Goal: Information Seeking & Learning: Learn about a topic

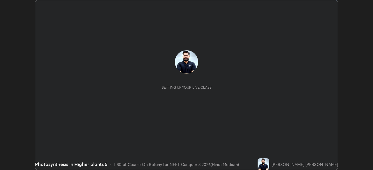
scroll to position [170, 373]
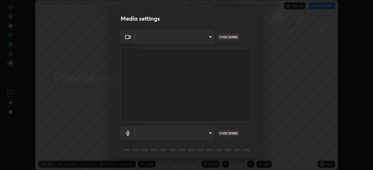
type input "fc38be1871f717ddc8e1b512eadbf63495b763d4820be899b5c927fedf8d93a0"
type input "communications"
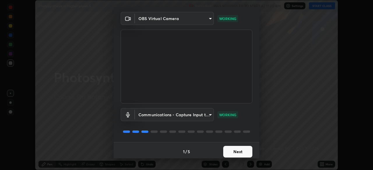
scroll to position [21, 0]
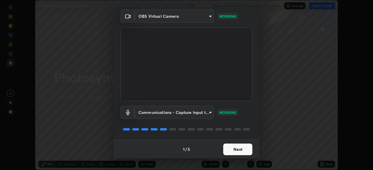
click at [243, 147] on button "Next" at bounding box center [237, 150] width 29 height 12
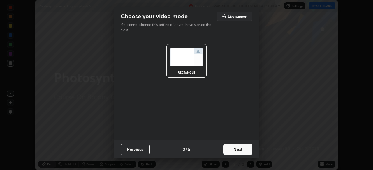
scroll to position [0, 0]
click at [241, 152] on button "Next" at bounding box center [237, 150] width 29 height 12
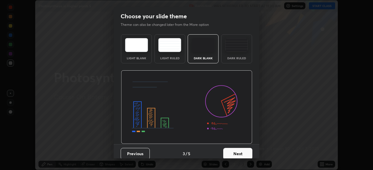
click at [241, 151] on button "Next" at bounding box center [237, 154] width 29 height 12
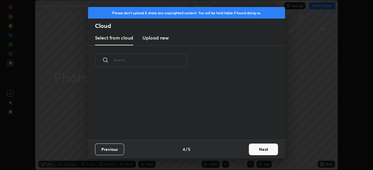
click at [242, 154] on div "Previous 4 / 5 Next" at bounding box center [186, 149] width 197 height 19
click at [254, 152] on button "Next" at bounding box center [263, 150] width 29 height 12
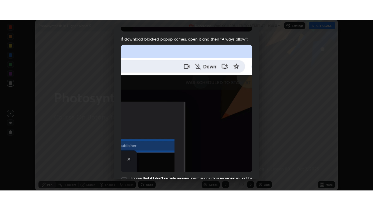
scroll to position [140, 0]
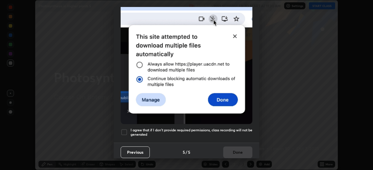
click at [229, 128] on h5 "I agree that if I don't provide required permissions, class recording will not …" at bounding box center [192, 132] width 122 height 9
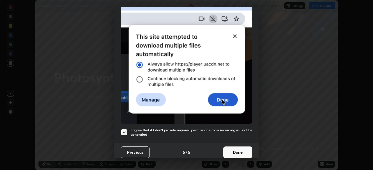
click at [235, 147] on button "Done" at bounding box center [237, 153] width 29 height 12
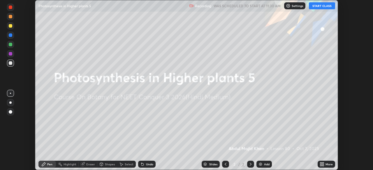
click at [316, 6] on button "START CLASS" at bounding box center [322, 5] width 26 height 7
click at [325, 165] on div "More" at bounding box center [326, 164] width 17 height 7
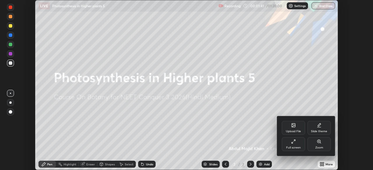
click at [294, 145] on div "Full screen" at bounding box center [293, 144] width 23 height 14
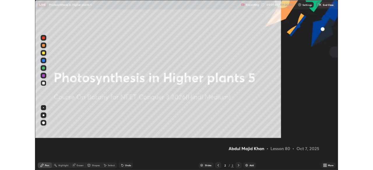
scroll to position [210, 373]
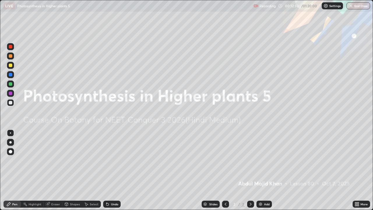
click at [265, 170] on div "Add" at bounding box center [267, 203] width 6 height 3
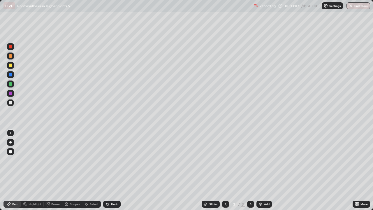
click at [10, 47] on div at bounding box center [10, 46] width 3 height 3
click at [11, 75] on div at bounding box center [10, 74] width 3 height 3
click at [264, 170] on div "Add" at bounding box center [267, 203] width 6 height 3
click at [10, 65] on div at bounding box center [10, 65] width 3 height 3
click at [12, 76] on div at bounding box center [10, 74] width 3 height 3
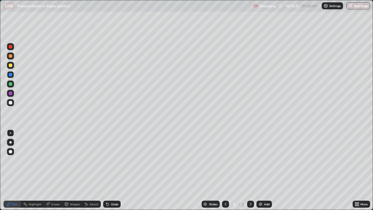
click at [9, 66] on div at bounding box center [10, 65] width 3 height 3
click at [11, 73] on div at bounding box center [10, 74] width 3 height 3
click at [10, 66] on div at bounding box center [10, 65] width 3 height 3
click at [9, 75] on div at bounding box center [10, 74] width 3 height 3
click at [112, 170] on div "Undo" at bounding box center [114, 203] width 7 height 3
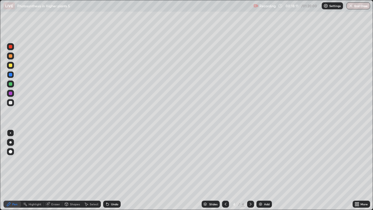
click at [112, 170] on div "Undo" at bounding box center [114, 203] width 7 height 3
click at [111, 170] on div "Undo" at bounding box center [114, 203] width 7 height 3
click at [112, 170] on div "Undo" at bounding box center [114, 203] width 7 height 3
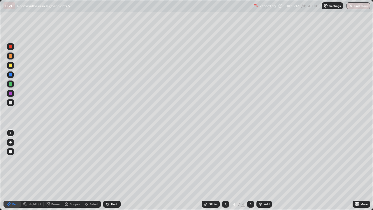
click at [113, 170] on div "Undo" at bounding box center [114, 203] width 7 height 3
click at [114, 170] on div "Undo" at bounding box center [114, 203] width 7 height 3
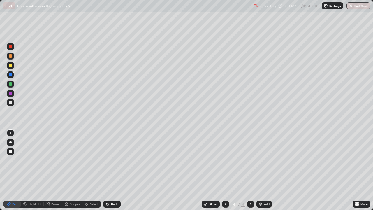
click at [114, 170] on div "Undo" at bounding box center [114, 203] width 7 height 3
click at [113, 170] on div "Undo" at bounding box center [111, 203] width 17 height 7
click at [113, 170] on div "Undo" at bounding box center [114, 203] width 7 height 3
click at [113, 170] on div "Undo" at bounding box center [111, 203] width 17 height 7
click at [112, 170] on div "Undo" at bounding box center [111, 203] width 17 height 7
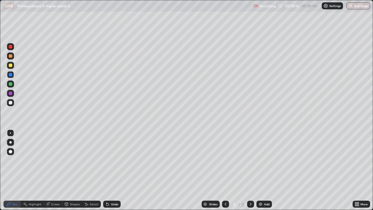
click at [113, 170] on div "Undo" at bounding box center [111, 203] width 17 height 7
click at [112, 170] on div "Undo" at bounding box center [111, 203] width 17 height 7
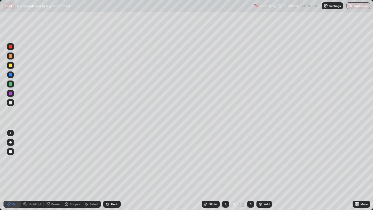
click at [112, 170] on div "Undo" at bounding box center [111, 203] width 17 height 7
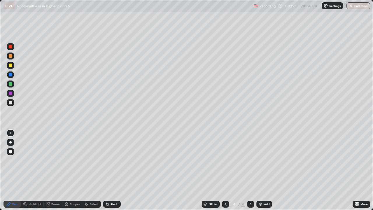
click at [11, 103] on div at bounding box center [10, 102] width 3 height 3
click at [10, 102] on div at bounding box center [10, 102] width 3 height 3
click at [10, 65] on div at bounding box center [10, 65] width 3 height 3
click at [266, 170] on div "Add" at bounding box center [267, 203] width 6 height 3
click at [358, 170] on icon at bounding box center [357, 204] width 1 height 1
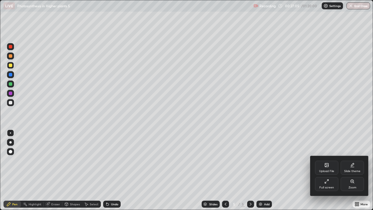
click at [322, 170] on div "Full screen" at bounding box center [326, 184] width 23 height 14
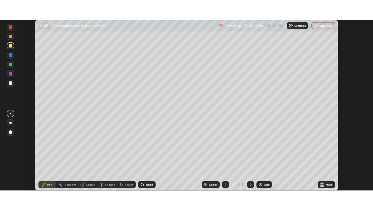
scroll to position [28960, 28758]
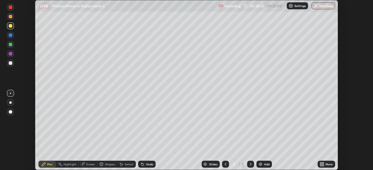
click at [322, 164] on icon at bounding box center [322, 163] width 1 height 1
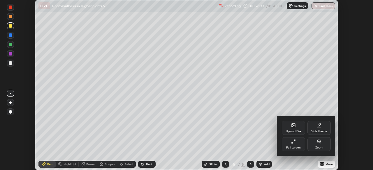
click at [292, 143] on icon at bounding box center [292, 142] width 1 height 1
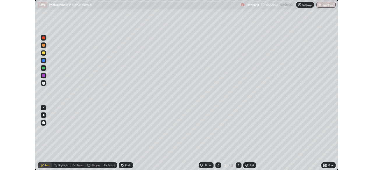
scroll to position [210, 373]
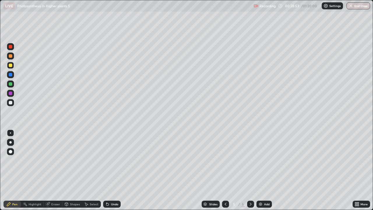
click at [10, 102] on div at bounding box center [10, 102] width 3 height 3
click at [114, 170] on div "Undo" at bounding box center [114, 203] width 7 height 3
click at [11, 65] on div at bounding box center [10, 65] width 3 height 3
click at [13, 84] on div at bounding box center [10, 83] width 7 height 7
click at [11, 47] on div at bounding box center [10, 46] width 3 height 3
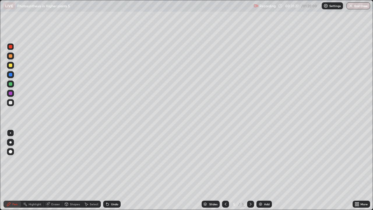
click at [11, 103] on div at bounding box center [10, 102] width 3 height 3
click at [114, 170] on div "Undo" at bounding box center [114, 203] width 7 height 3
click at [113, 170] on div "Undo" at bounding box center [114, 203] width 7 height 3
click at [112, 170] on div "Undo" at bounding box center [111, 203] width 17 height 7
click at [113, 170] on div "Undo" at bounding box center [111, 203] width 17 height 7
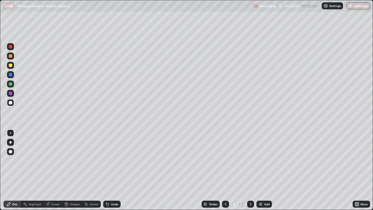
click at [12, 66] on div at bounding box center [10, 65] width 3 height 3
click at [11, 47] on div at bounding box center [10, 46] width 3 height 3
click at [117, 170] on div "Undo" at bounding box center [111, 203] width 17 height 7
click at [116, 170] on div "Undo" at bounding box center [114, 203] width 7 height 3
click at [116, 170] on div "Undo" at bounding box center [111, 203] width 17 height 7
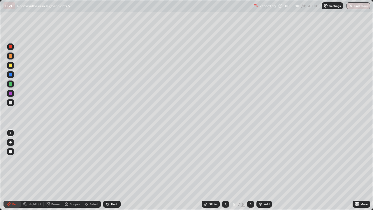
click at [10, 101] on div at bounding box center [10, 102] width 3 height 3
click at [11, 65] on div at bounding box center [10, 65] width 3 height 3
click at [9, 84] on div at bounding box center [10, 83] width 3 height 3
click at [114, 170] on div "Undo" at bounding box center [114, 203] width 7 height 3
click at [113, 170] on div "Undo" at bounding box center [114, 203] width 7 height 3
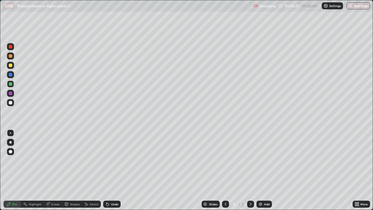
click at [111, 170] on div "Undo" at bounding box center [114, 203] width 7 height 3
click at [112, 170] on div "Undo" at bounding box center [114, 203] width 7 height 3
click at [111, 170] on div "Undo" at bounding box center [114, 203] width 7 height 3
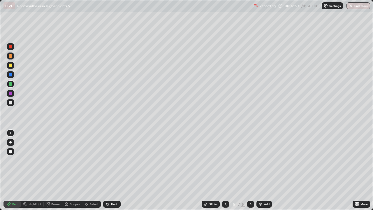
click at [111, 170] on div "Undo" at bounding box center [114, 203] width 7 height 3
click at [10, 84] on div at bounding box center [10, 83] width 3 height 3
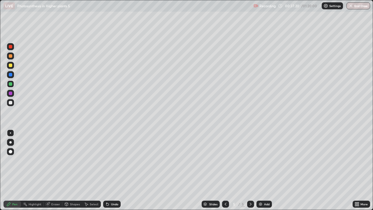
click at [115, 170] on div "Undo" at bounding box center [111, 203] width 17 height 7
click at [111, 170] on div "Undo" at bounding box center [111, 203] width 17 height 7
click at [10, 74] on div at bounding box center [10, 74] width 3 height 3
click at [11, 103] on div at bounding box center [10, 102] width 3 height 3
click at [265, 170] on div "Add" at bounding box center [263, 203] width 15 height 7
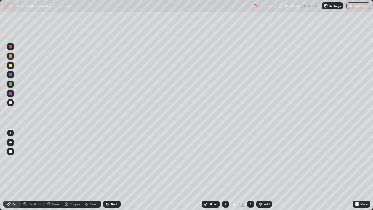
click at [10, 75] on div at bounding box center [10, 74] width 3 height 3
click at [10, 101] on div at bounding box center [10, 102] width 3 height 3
click at [11, 75] on div at bounding box center [10, 74] width 3 height 3
click at [10, 47] on div at bounding box center [10, 46] width 3 height 3
click at [10, 74] on div at bounding box center [10, 74] width 3 height 3
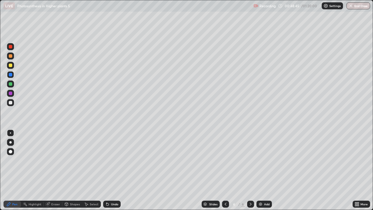
click at [10, 45] on div at bounding box center [10, 46] width 3 height 3
click at [11, 75] on div at bounding box center [10, 74] width 3 height 3
click at [11, 92] on div at bounding box center [10, 92] width 3 height 3
click at [11, 46] on div at bounding box center [10, 46] width 3 height 3
click at [56, 170] on div "Eraser" at bounding box center [55, 203] width 9 height 3
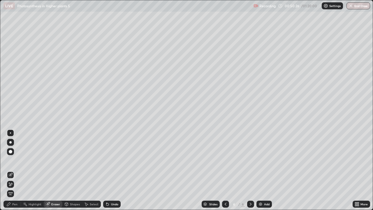
click at [17, 170] on div "Pen" at bounding box center [14, 203] width 5 height 3
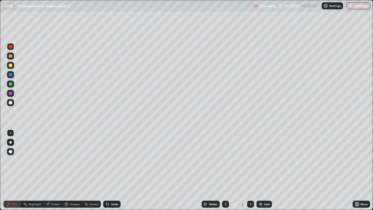
click at [114, 170] on div "Undo" at bounding box center [114, 203] width 7 height 3
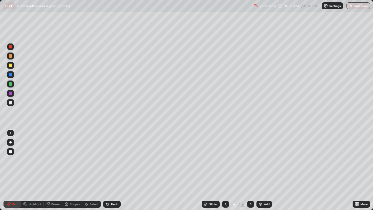
click at [114, 170] on div "Undo" at bounding box center [114, 203] width 7 height 3
click at [115, 170] on div "Undo" at bounding box center [114, 203] width 7 height 3
click at [114, 170] on div "Undo" at bounding box center [114, 203] width 7 height 3
click at [13, 64] on div at bounding box center [10, 65] width 7 height 7
click at [12, 47] on div at bounding box center [10, 46] width 3 height 3
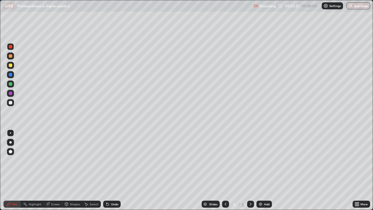
click at [10, 66] on div at bounding box center [10, 65] width 3 height 3
click at [225, 170] on icon at bounding box center [225, 204] width 5 height 5
click at [249, 170] on icon at bounding box center [250, 204] width 5 height 5
click at [52, 170] on div "Eraser" at bounding box center [55, 203] width 9 height 3
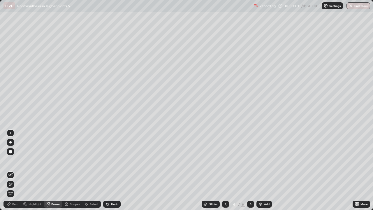
click at [11, 170] on icon at bounding box center [10, 184] width 5 height 5
click at [11, 170] on icon at bounding box center [10, 184] width 3 height 3
click at [15, 170] on div "Pen" at bounding box center [14, 203] width 5 height 3
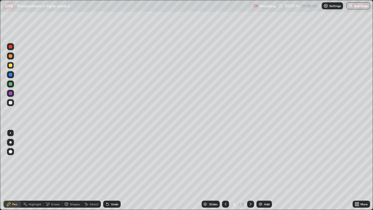
click at [10, 86] on div at bounding box center [10, 83] width 7 height 7
click at [9, 49] on div at bounding box center [10, 46] width 7 height 7
click at [225, 170] on icon at bounding box center [225, 204] width 5 height 5
click at [12, 84] on div at bounding box center [10, 83] width 3 height 3
click at [262, 170] on div "Add" at bounding box center [263, 203] width 15 height 7
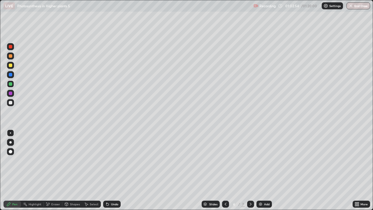
click at [10, 65] on div at bounding box center [10, 65] width 3 height 3
click at [10, 75] on div at bounding box center [10, 74] width 3 height 3
click at [10, 103] on div at bounding box center [10, 102] width 3 height 3
click at [10, 84] on div at bounding box center [10, 83] width 3 height 3
click at [10, 94] on div at bounding box center [10, 92] width 3 height 3
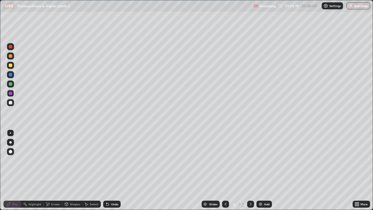
click at [10, 102] on div at bounding box center [10, 102] width 3 height 3
click at [10, 84] on div at bounding box center [10, 83] width 3 height 3
click at [9, 84] on div at bounding box center [10, 83] width 3 height 3
click at [11, 101] on div at bounding box center [10, 102] width 3 height 3
click at [9, 85] on div at bounding box center [10, 83] width 7 height 7
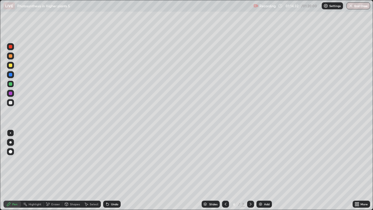
click at [357, 170] on icon at bounding box center [357, 202] width 1 height 1
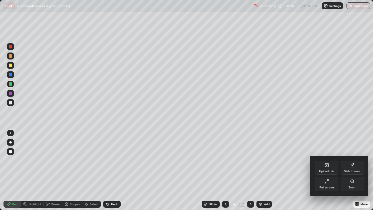
click at [332, 170] on div "Full screen" at bounding box center [326, 184] width 23 height 14
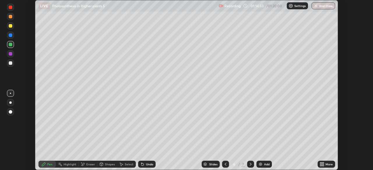
scroll to position [28960, 28758]
click at [319, 5] on button "End Class" at bounding box center [323, 5] width 23 height 7
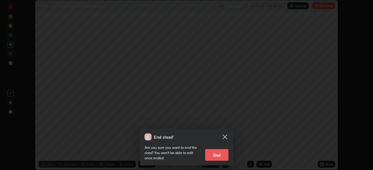
click at [222, 153] on button "End" at bounding box center [216, 155] width 23 height 12
